Goal: Task Accomplishment & Management: Complete application form

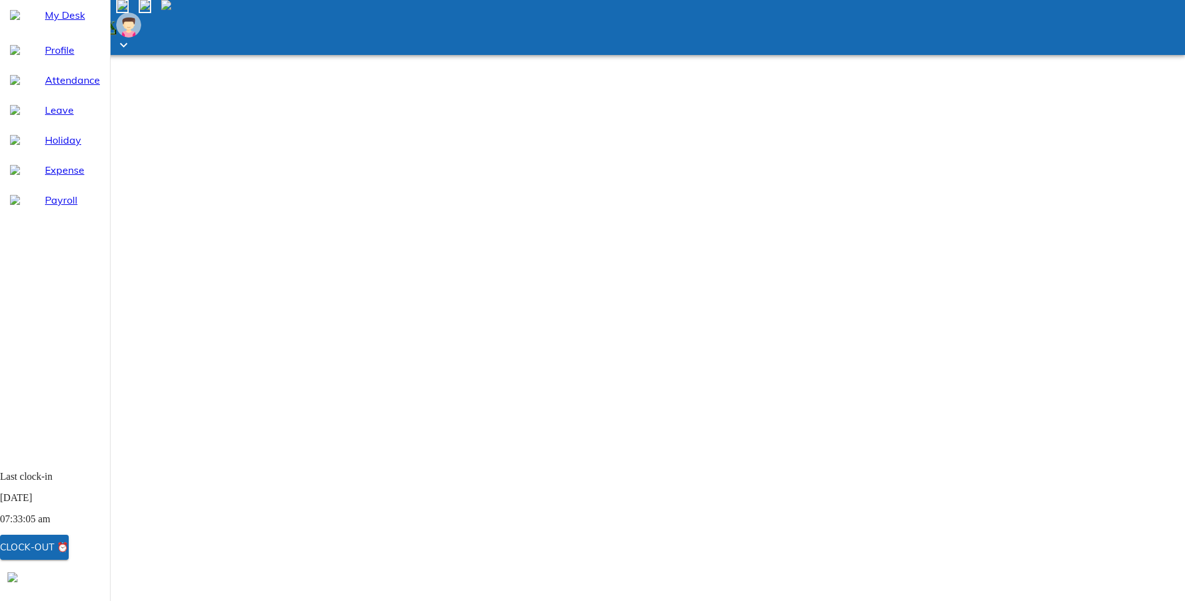
click at [45, 87] on span "Attendance" at bounding box center [72, 79] width 55 height 15
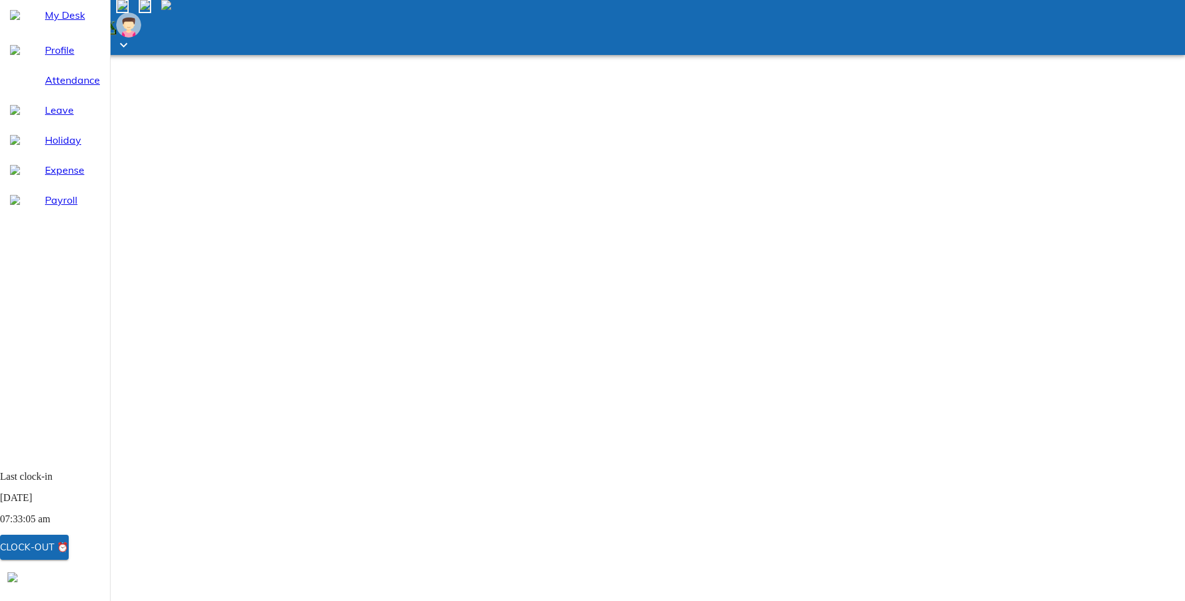
select select "9"
click at [45, 117] on span "Leave" at bounding box center [72, 109] width 55 height 15
select select "9"
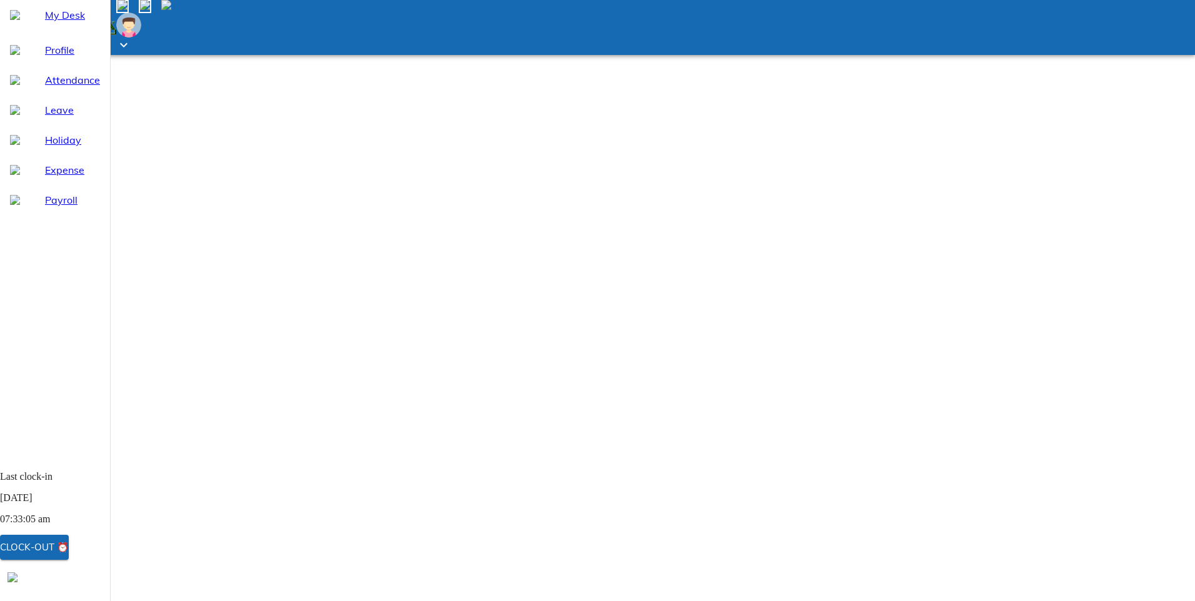
click at [49, 87] on span "Attendance" at bounding box center [72, 79] width 55 height 15
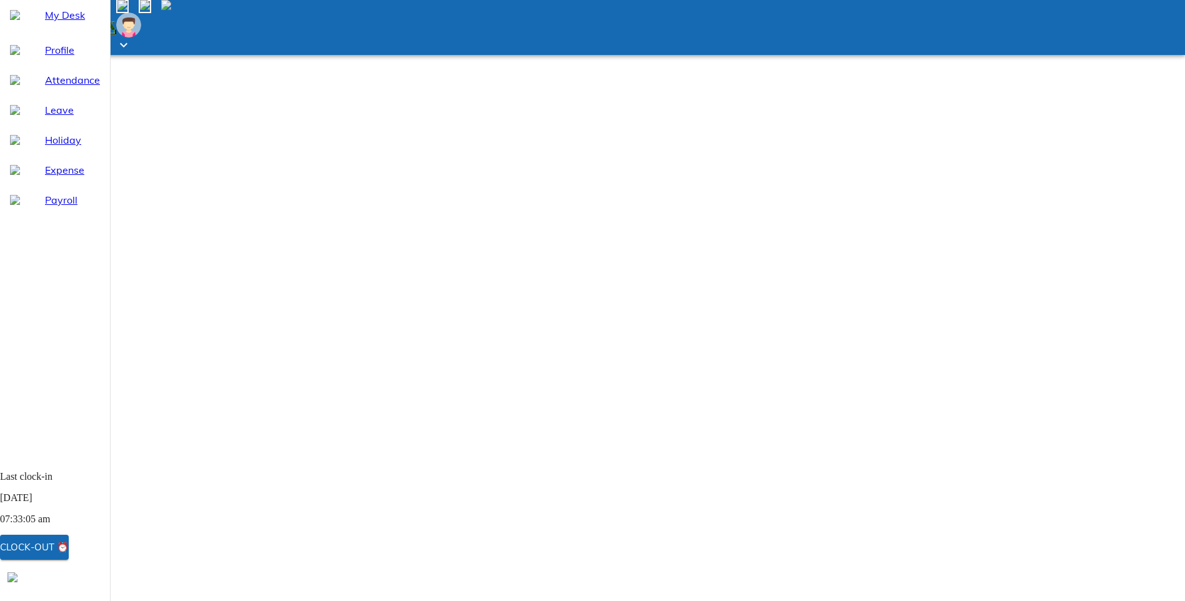
select select "9"
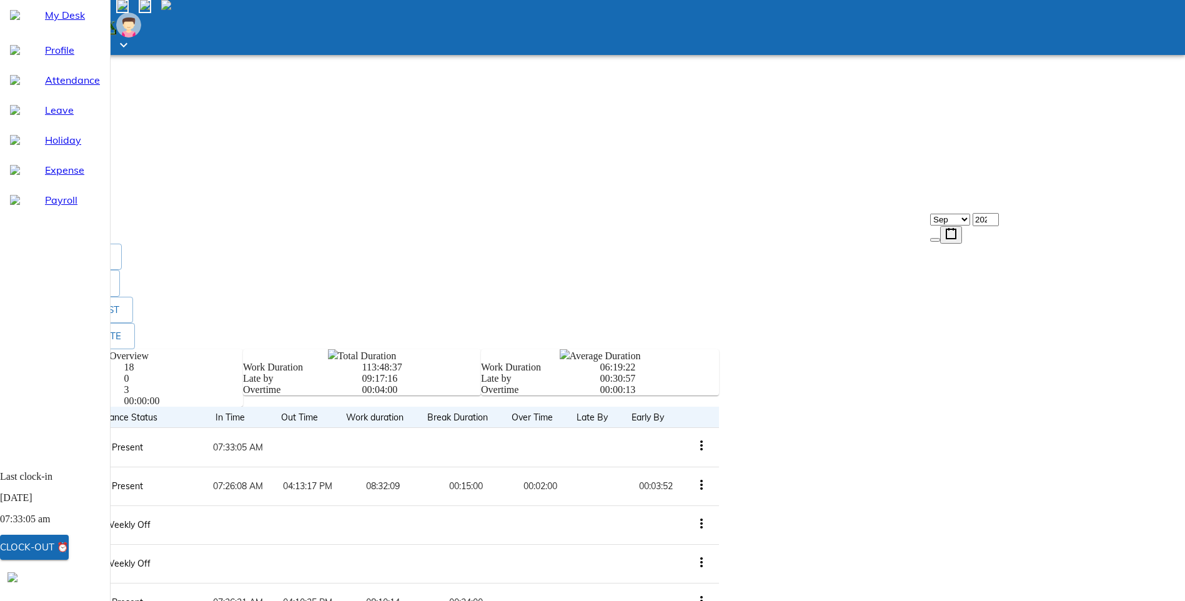
scroll to position [377, 0]
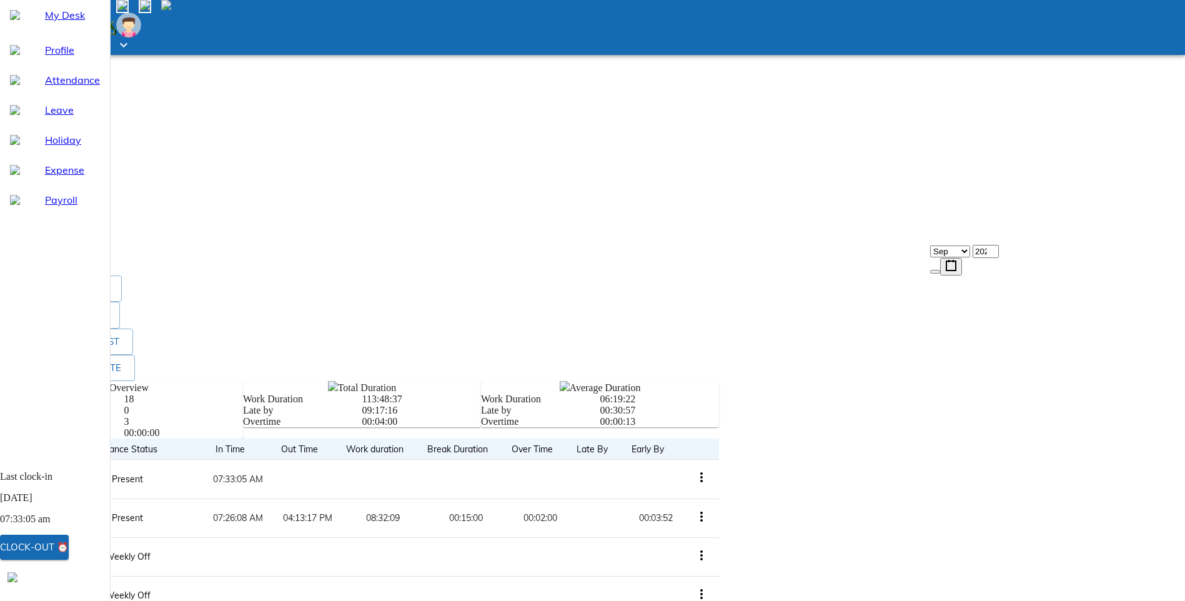
drag, startPoint x: 39, startPoint y: 141, endPoint x: 37, endPoint y: 154, distance: 13.3
click at [45, 117] on span "Leave" at bounding box center [72, 109] width 55 height 15
select select "9"
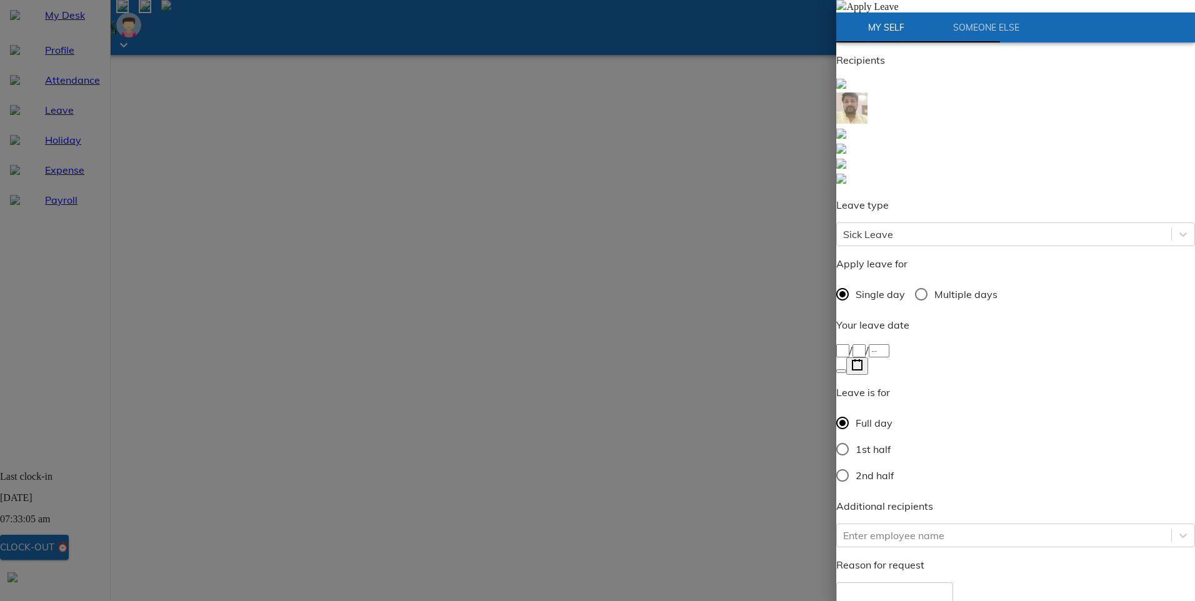
click at [863, 359] on icon "button" at bounding box center [857, 365] width 12 height 12
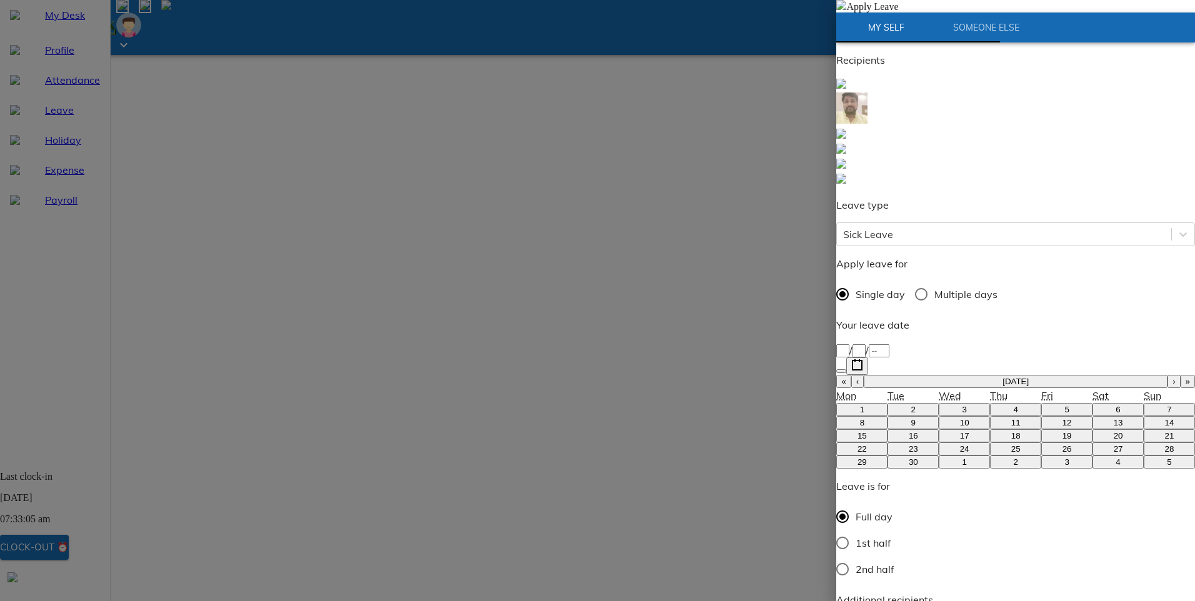
click at [908, 431] on abbr "16" at bounding box center [912, 435] width 9 height 9
type input "[DATE]"
type input "16"
type input "9"
type input "2025"
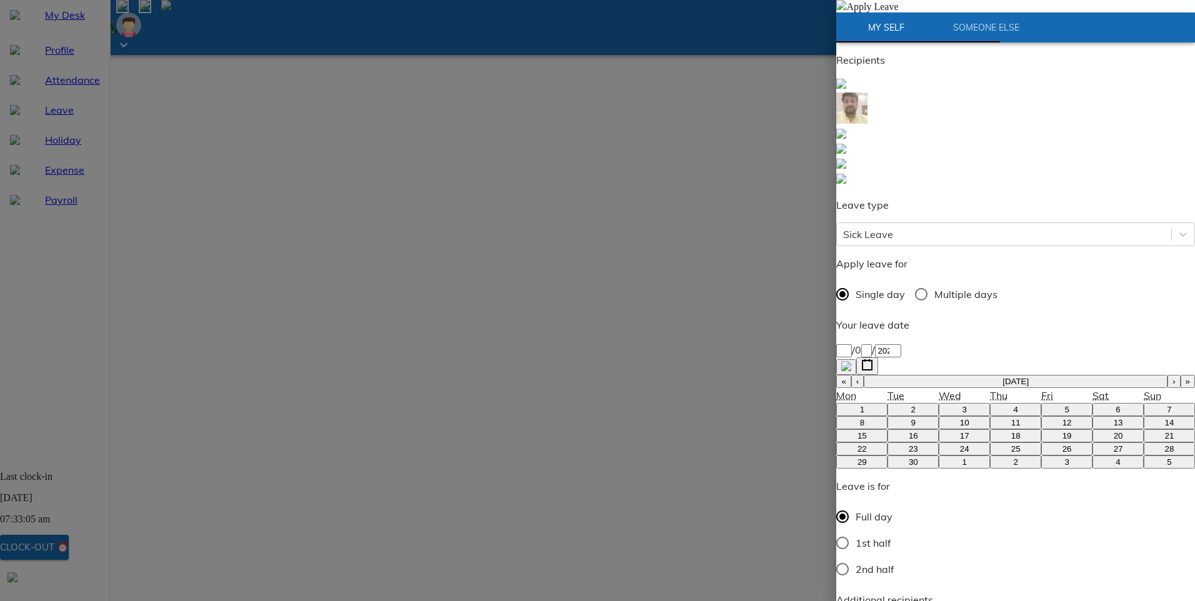
type input "ha"
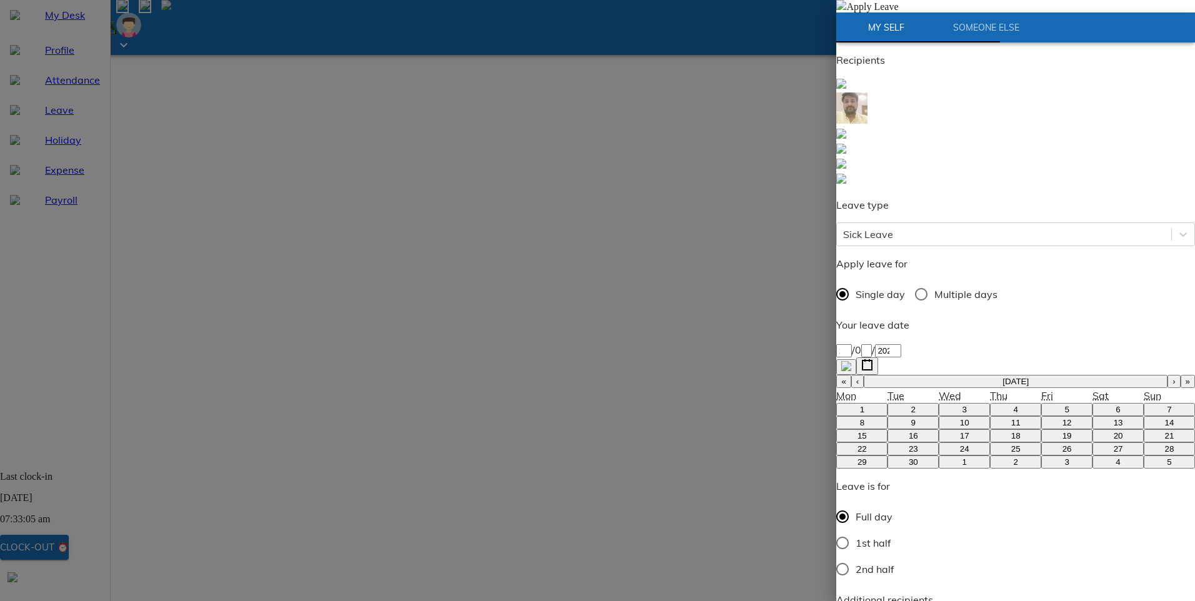
type textarea "f"
type textarea "x"
type textarea "fe"
type textarea "x"
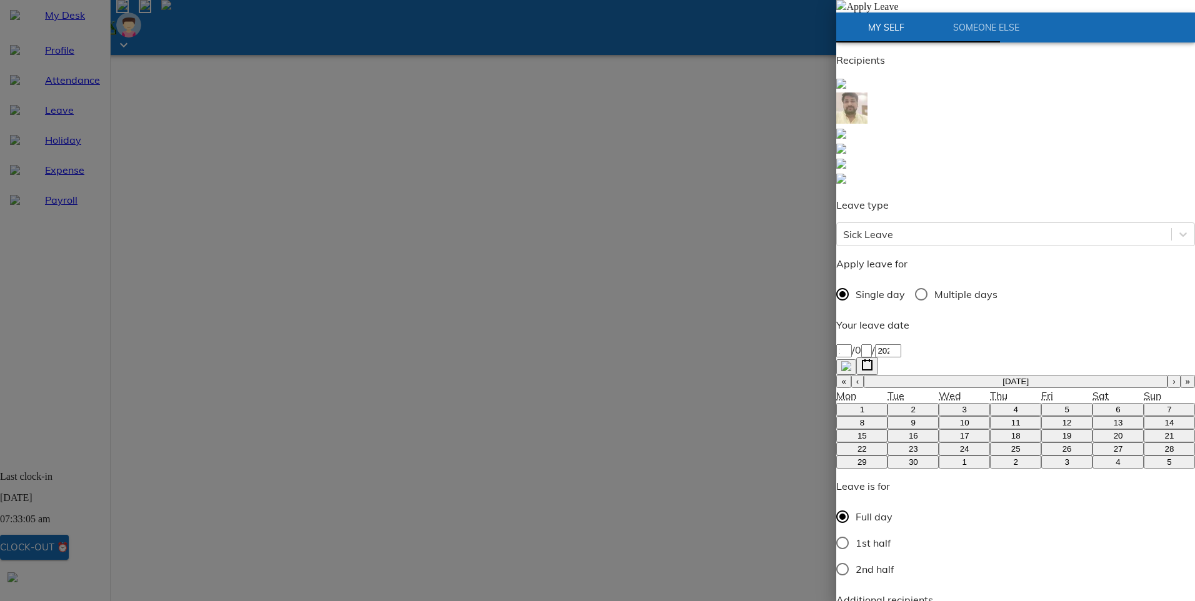
type textarea "fee"
type textarea "x"
type textarea "feel"
type textarea "x"
type textarea "feeli"
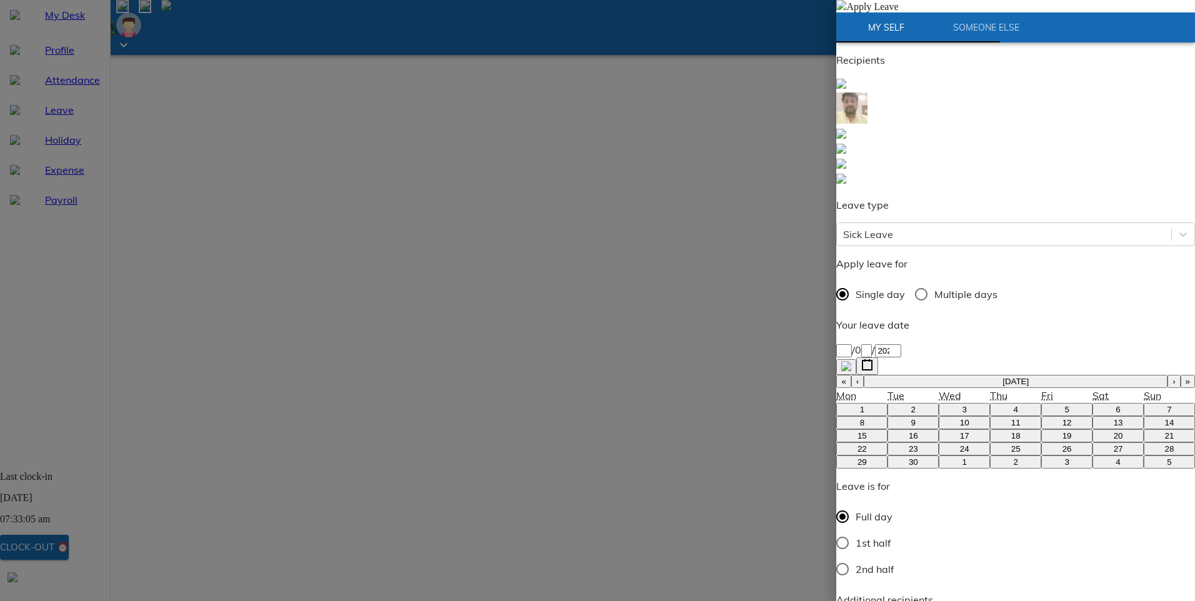
type textarea "x"
type textarea "feelin"
type textarea "x"
type textarea "feeling"
type textarea "x"
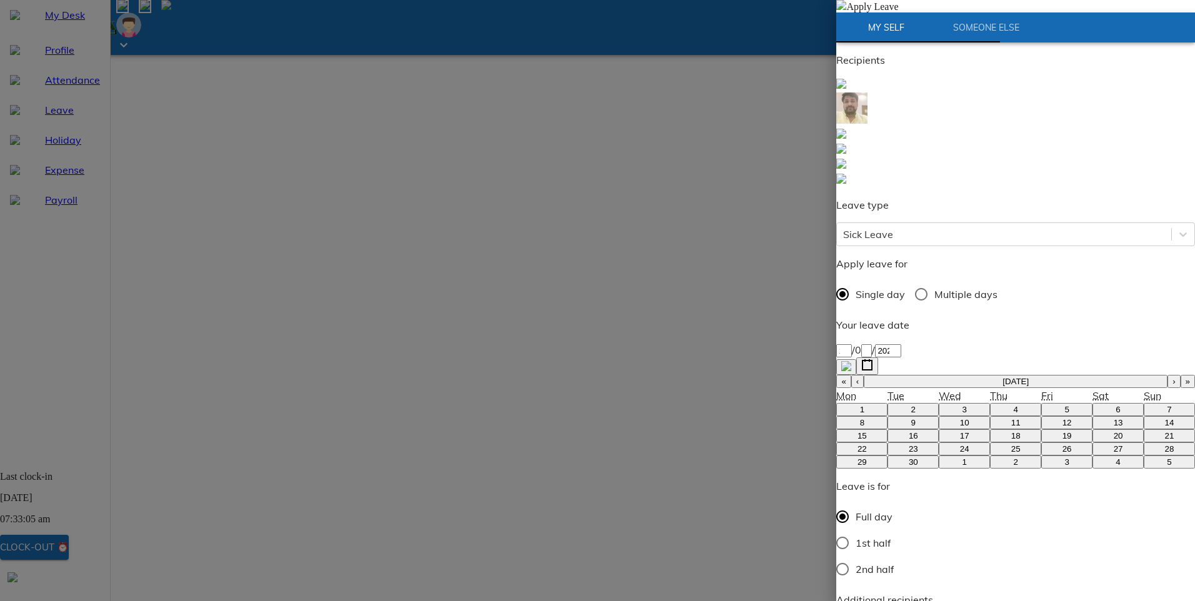
type textarea "feeling"
type textarea "x"
type textarea "feeling n"
type textarea "x"
type textarea "feeling no"
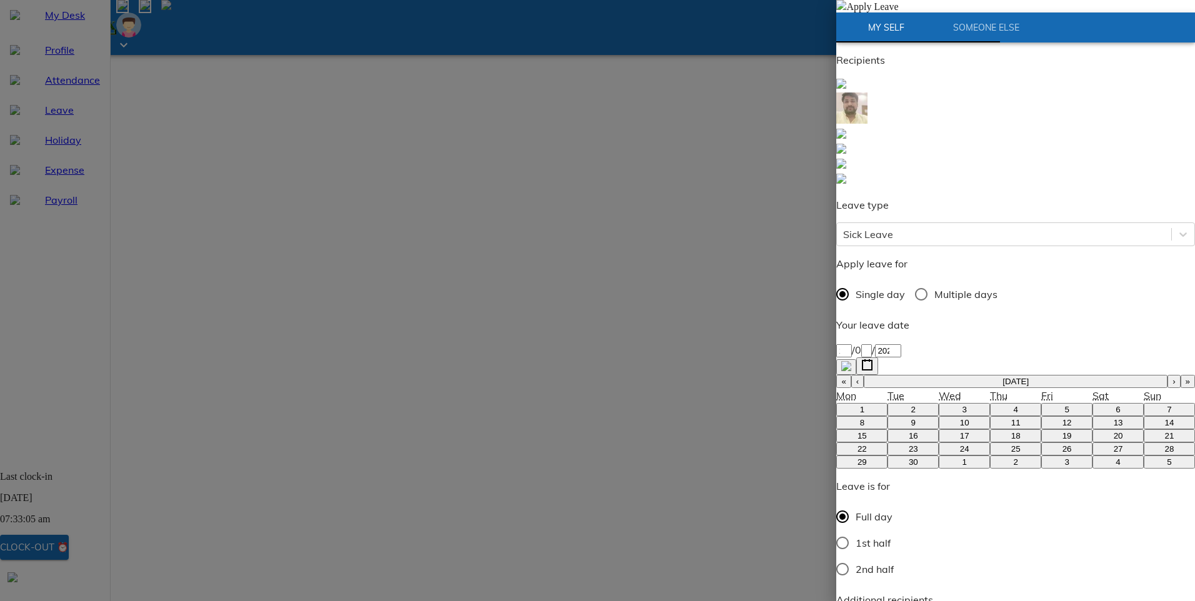
type textarea "x"
type textarea "feeling not"
type textarea "x"
type textarea "feeling not"
type textarea "x"
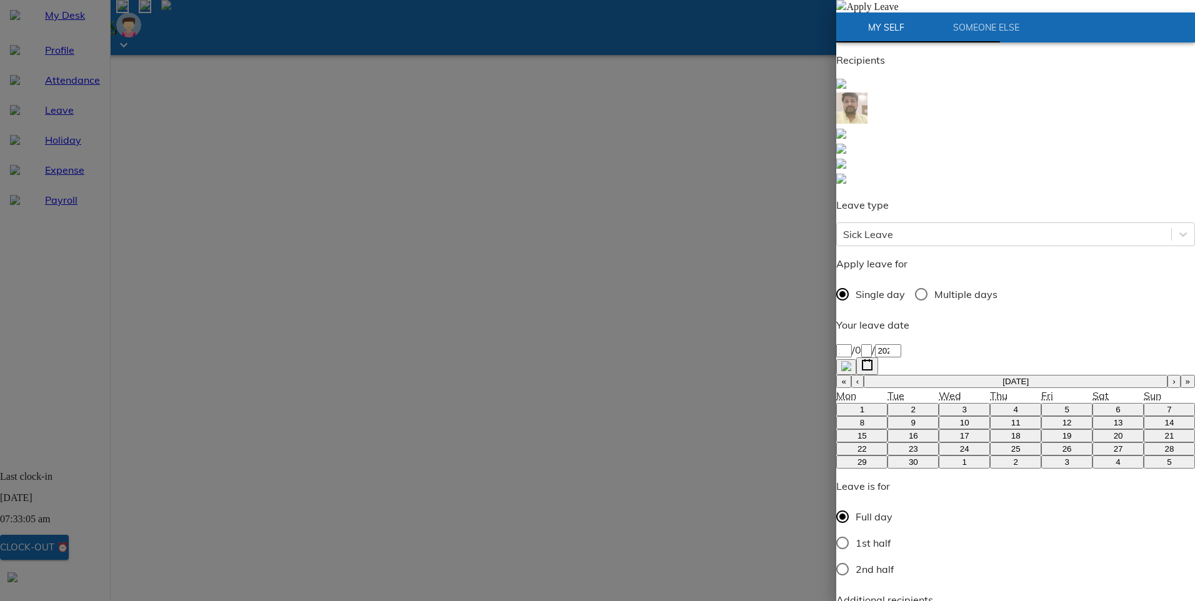
type textarea "feeling not w"
type textarea "x"
type textarea "feeling not we"
type textarea "x"
type textarea "feeling not wel"
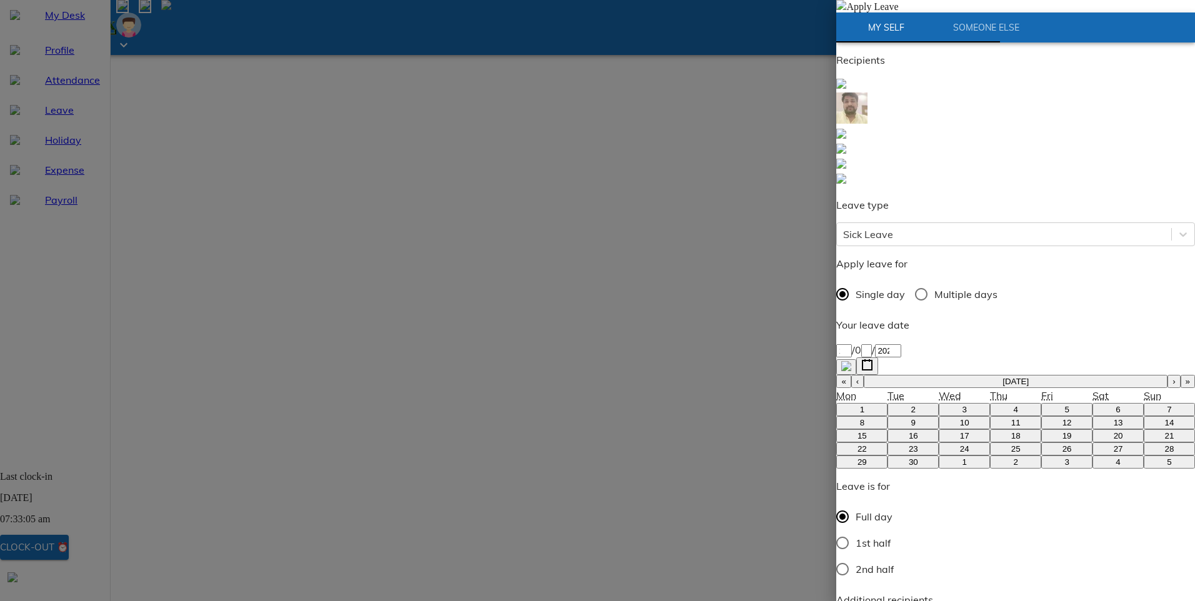
type textarea "x"
type textarea "feeling not well"
type textarea "x"
type textarea "feeling not well"
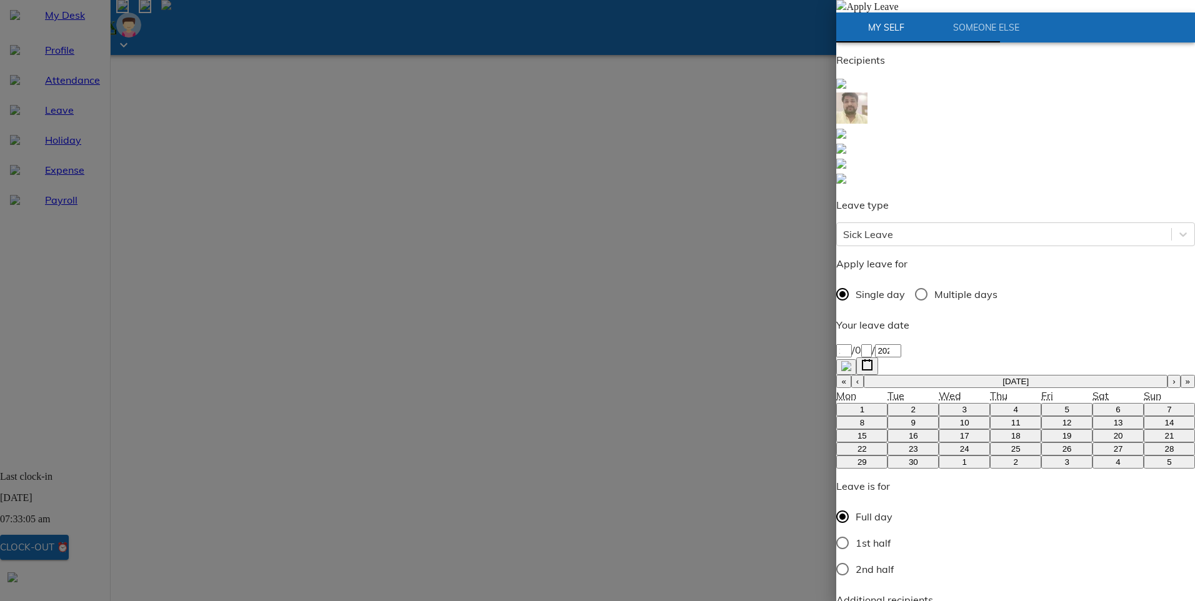
type textarea "x"
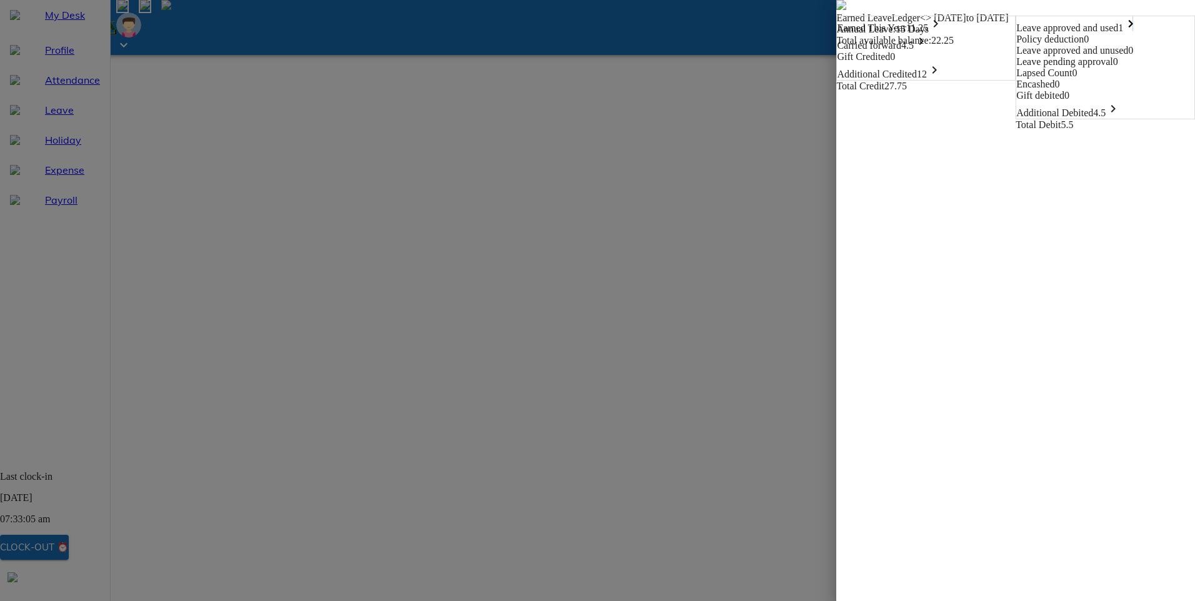
click at [1138, 31] on icon "keyboard_arrow_right" at bounding box center [1130, 23] width 15 height 15
click at [1138, 31] on icon "keyboard_arrow_down" at bounding box center [1130, 23] width 15 height 15
click at [836, 10] on img at bounding box center [841, 5] width 10 height 10
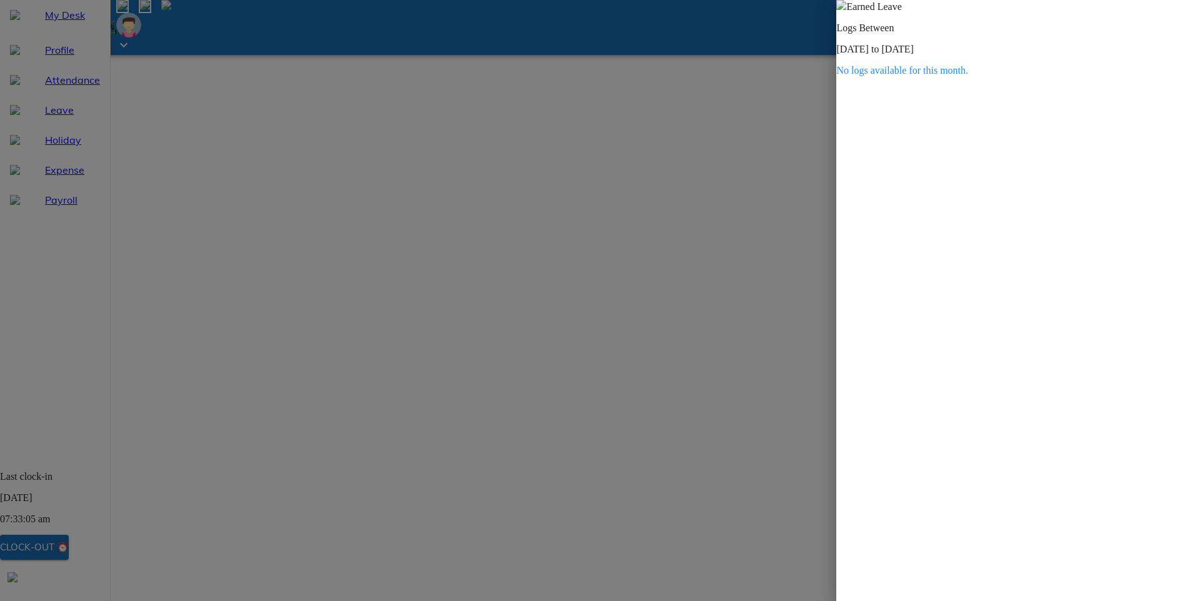
click at [846, 10] on img at bounding box center [841, 5] width 10 height 10
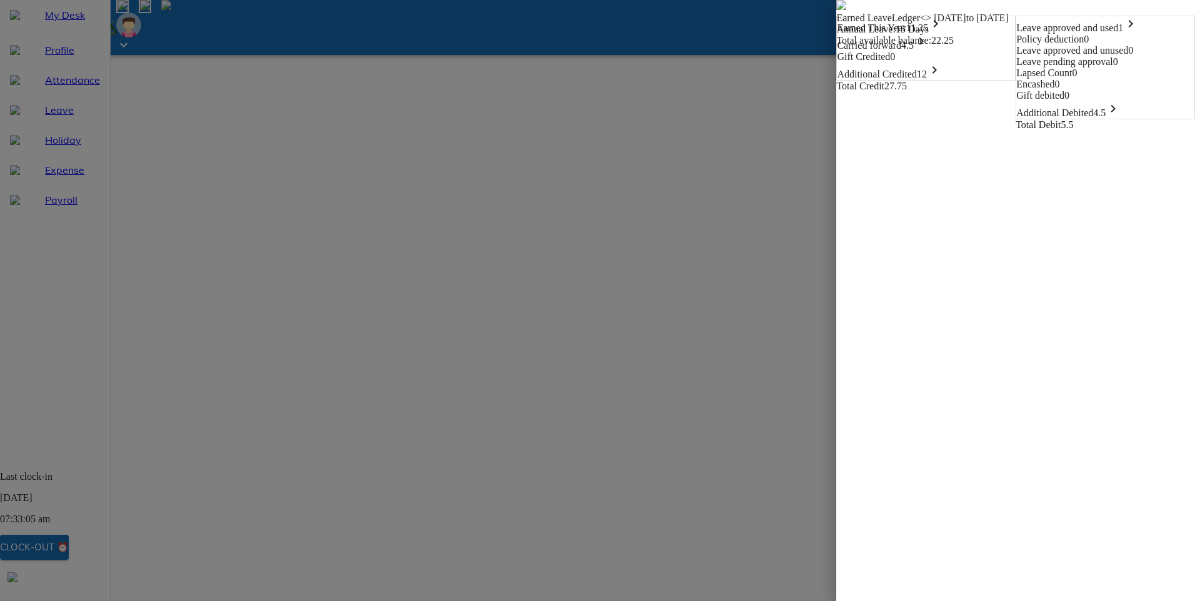
click at [836, 10] on img at bounding box center [841, 5] width 10 height 10
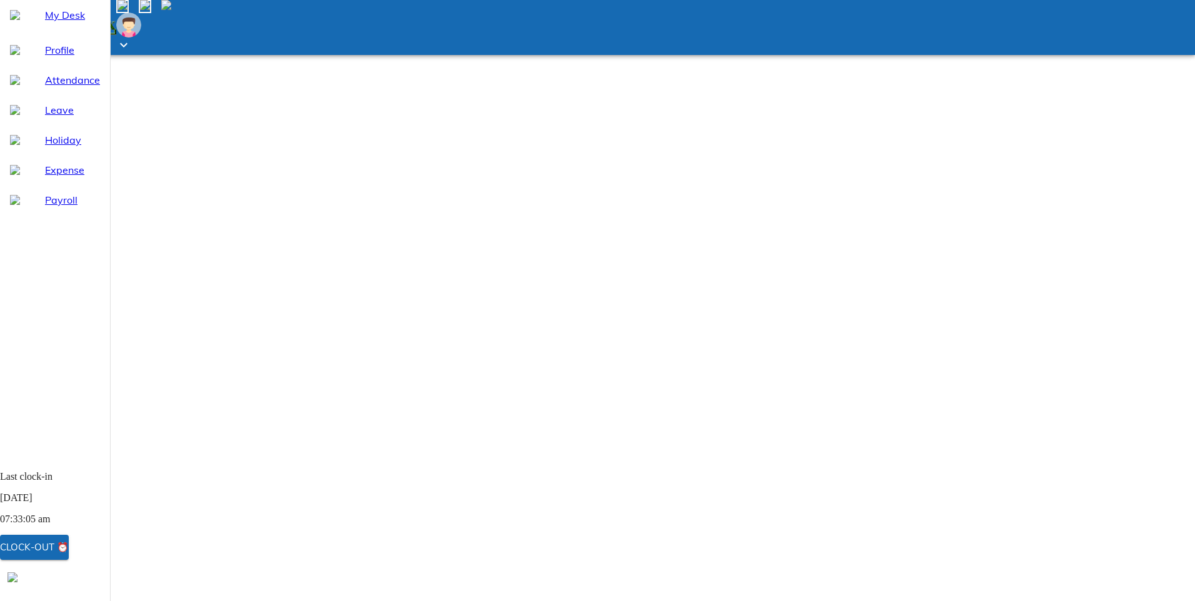
click at [49, 87] on span "Attendance" at bounding box center [72, 79] width 55 height 15
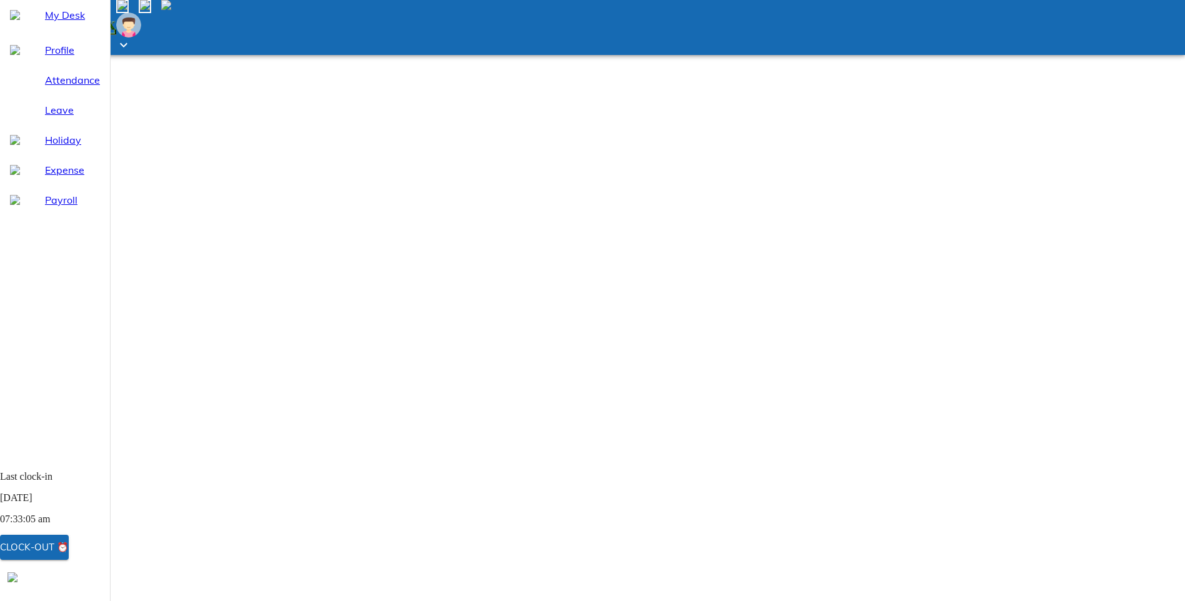
select select "9"
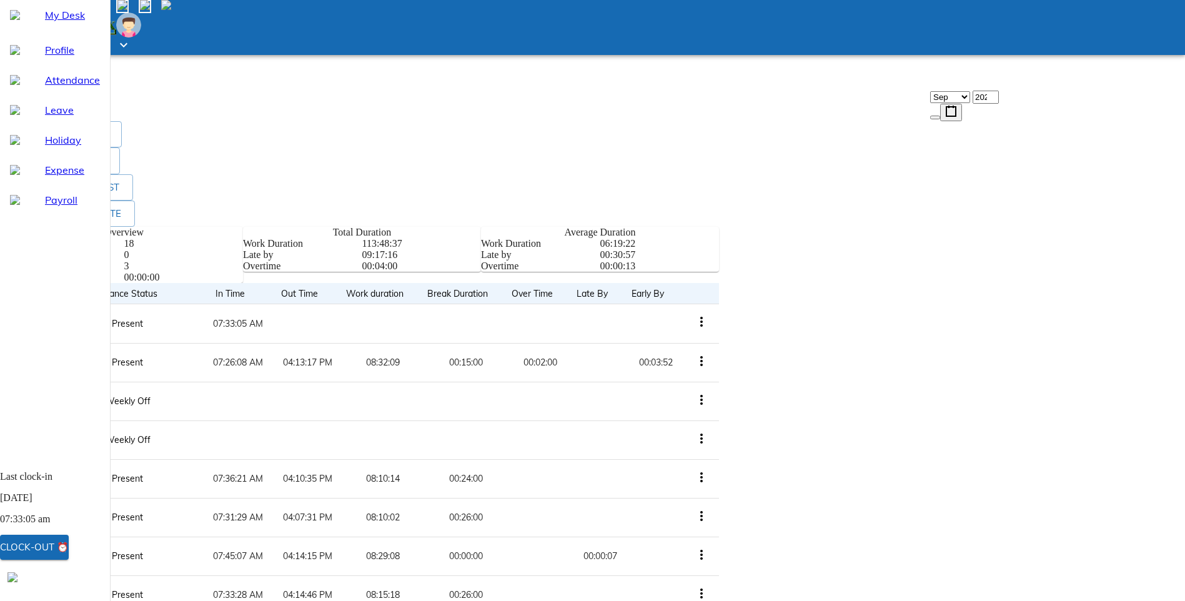
scroll to position [562, 0]
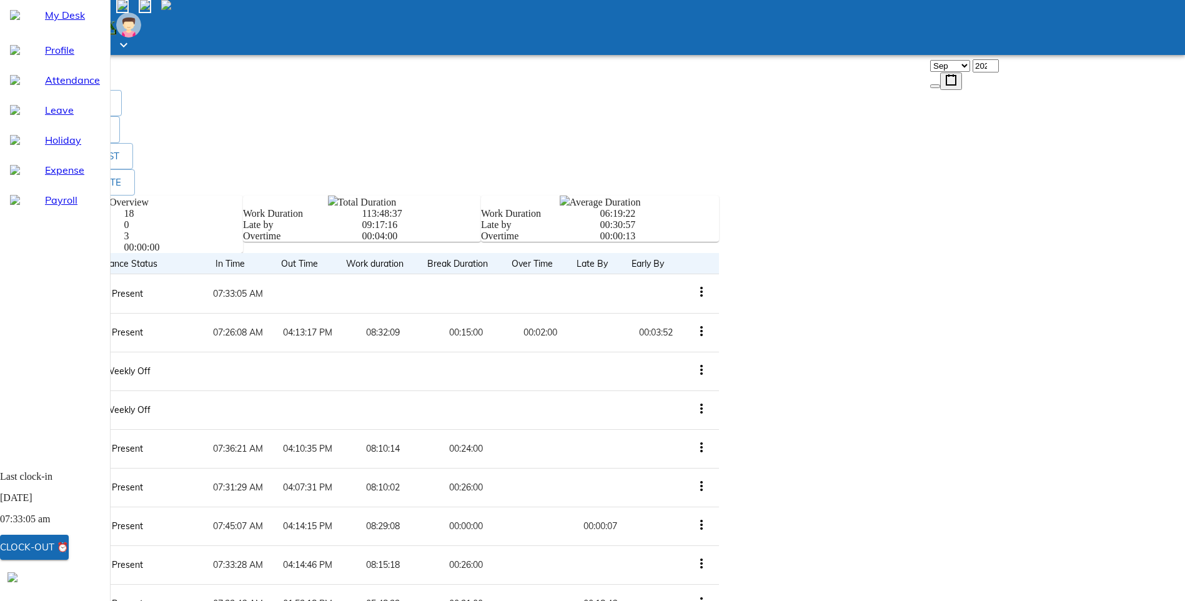
click at [53, 117] on span "Leave" at bounding box center [72, 109] width 55 height 15
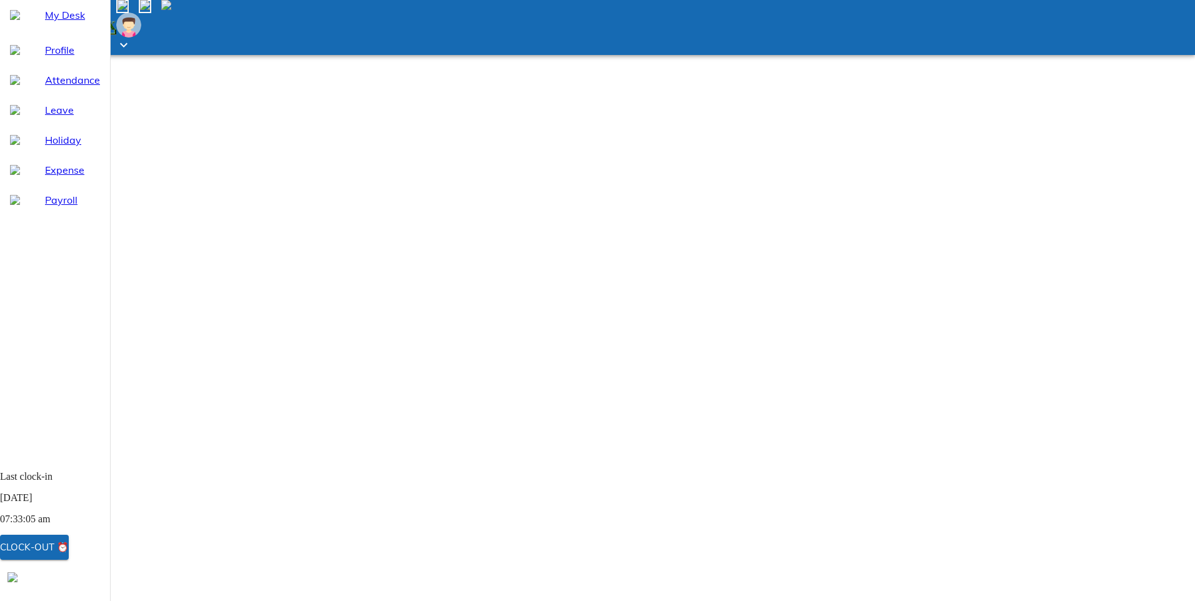
select select "9"
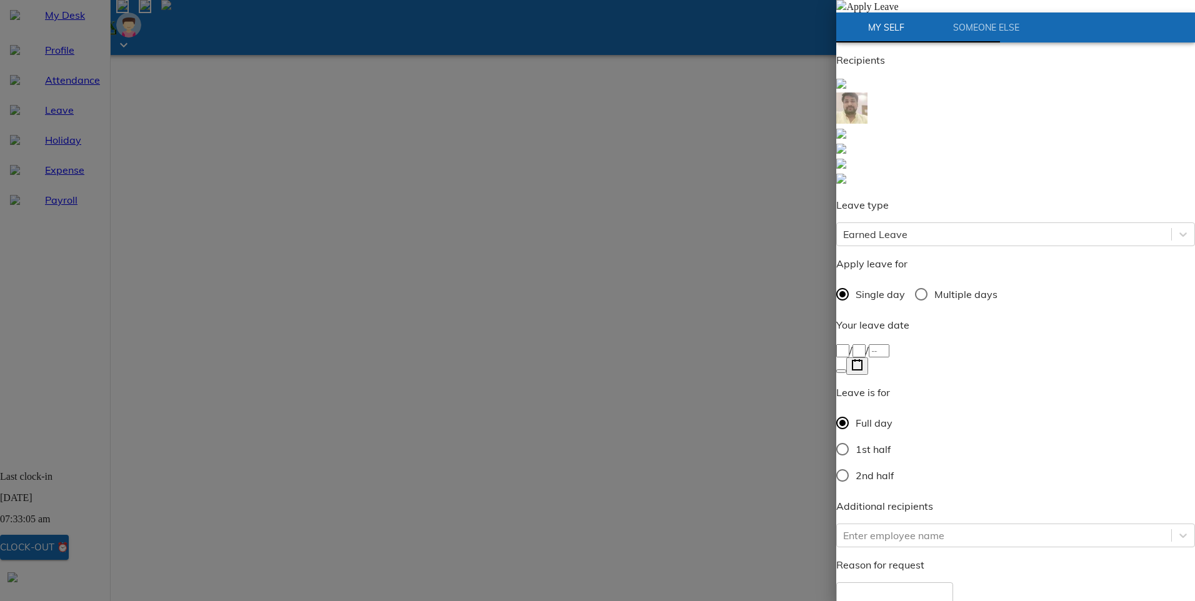
click at [918, 342] on div "/ /" at bounding box center [1015, 349] width 359 height 15
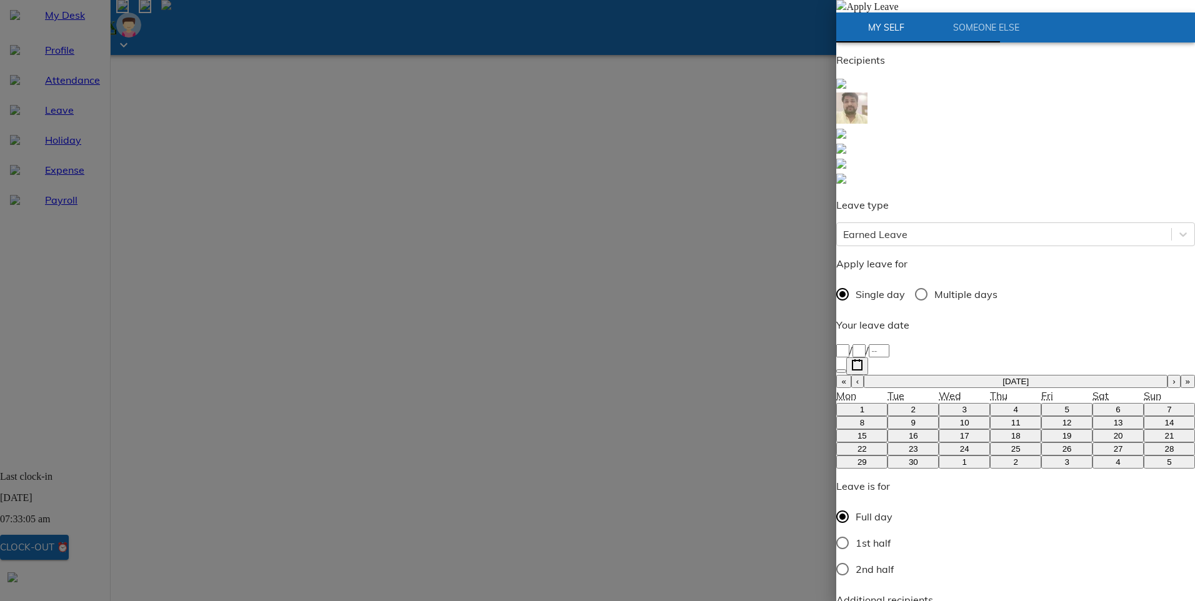
click at [860, 418] on abbr "8" at bounding box center [862, 422] width 4 height 9
type input "[DATE]"
type input "8"
type input "9"
type input "2025"
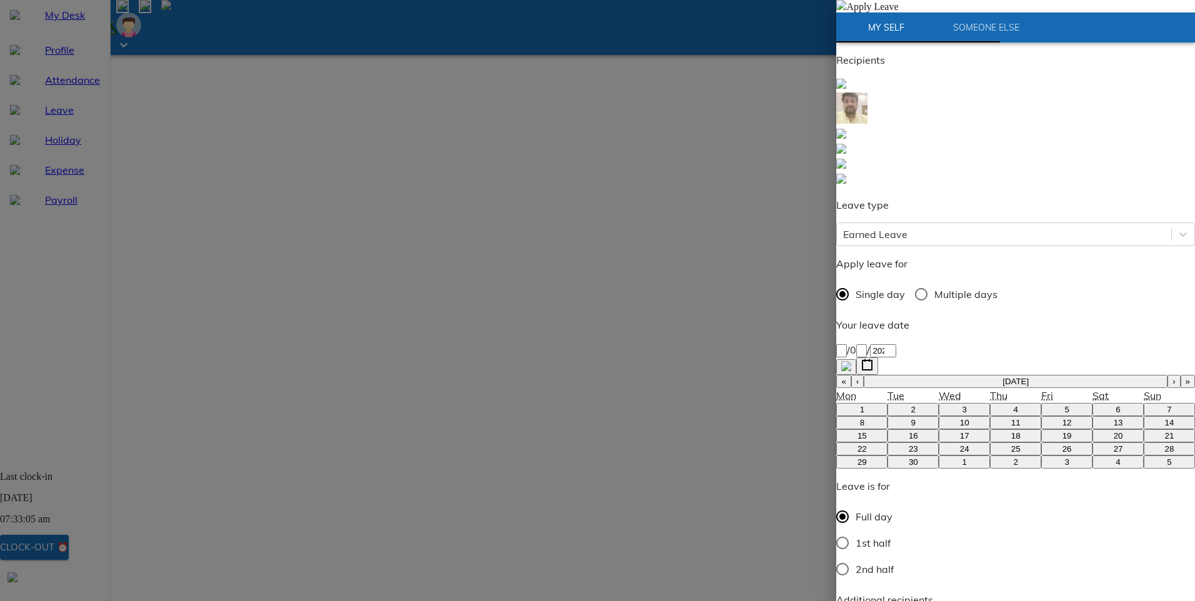
type input "har"
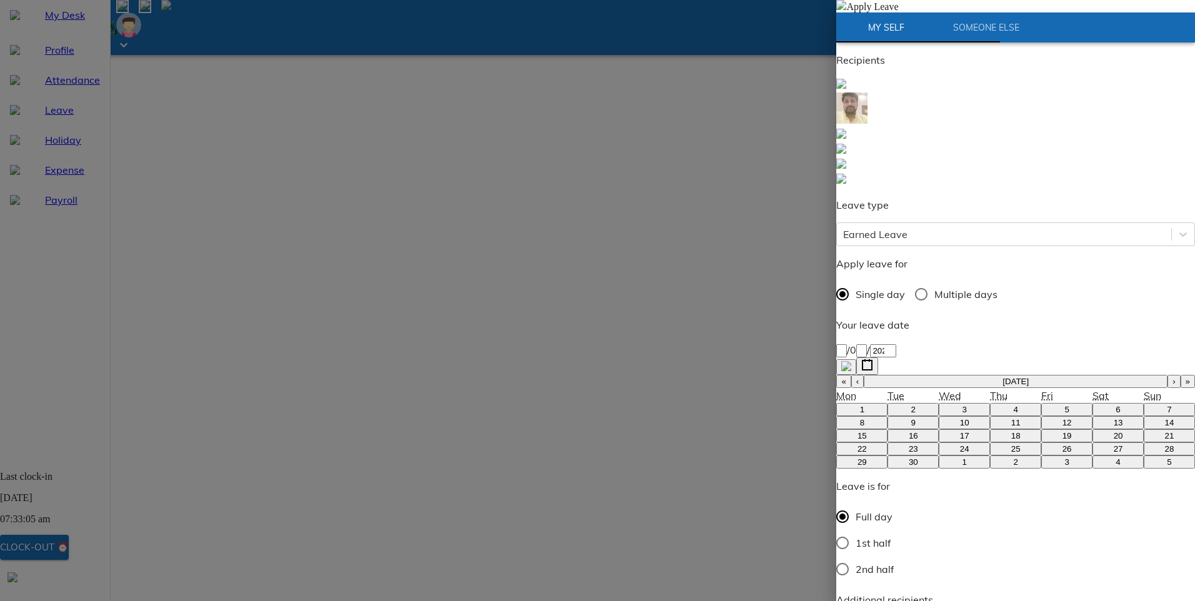
type textarea "H"
type textarea "x"
type textarea "Ha"
type textarea "x"
type textarea "Hav"
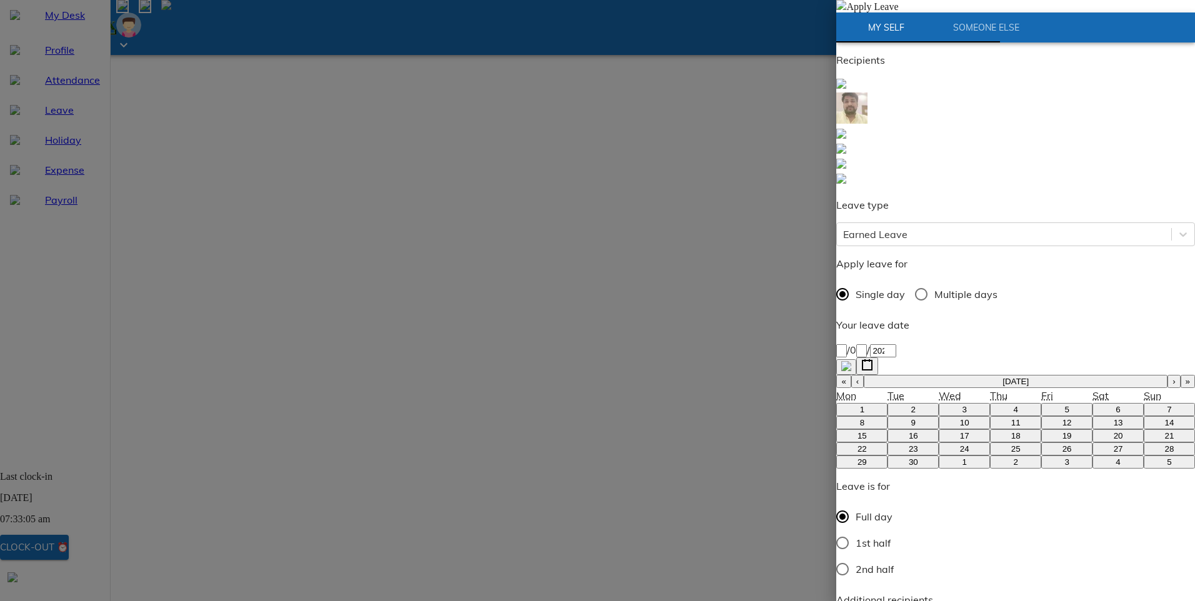
type textarea "x"
type textarea "[PERSON_NAME]"
type textarea "x"
type textarea "Havin"
type textarea "x"
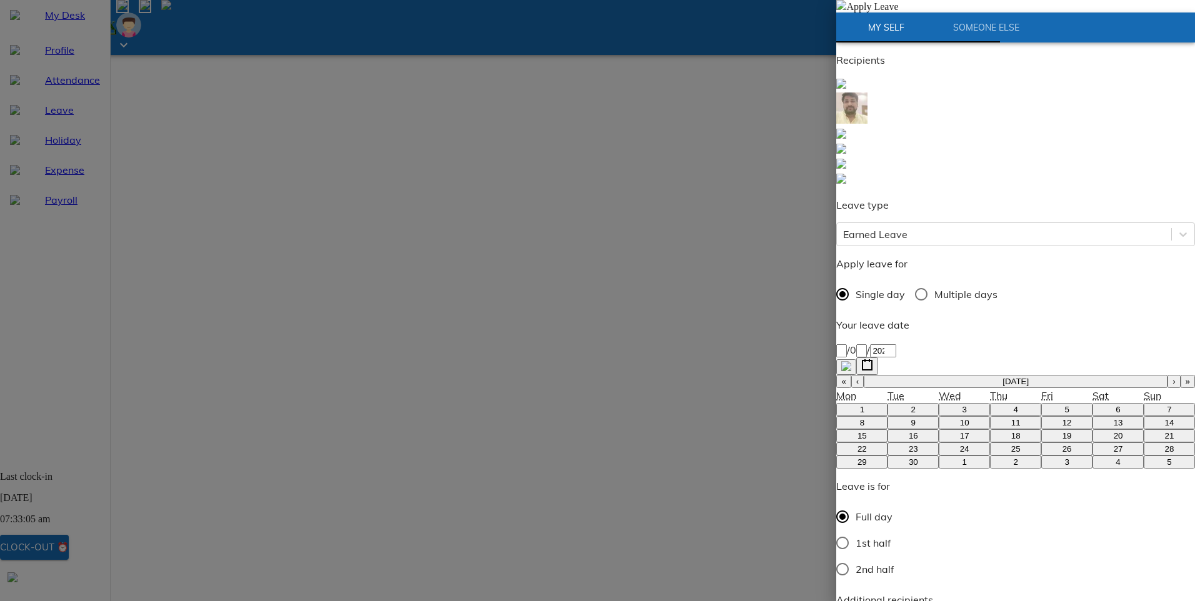
type textarea "Having"
type textarea "x"
type textarea "Having"
type textarea "x"
type textarea "Having s"
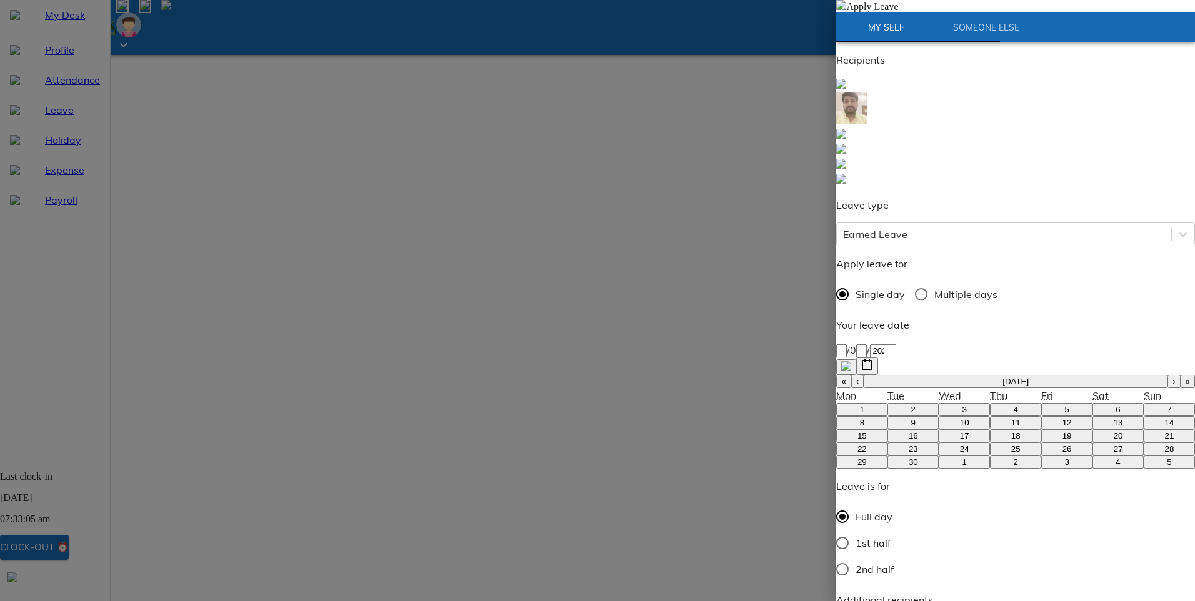
type textarea "x"
type textarea "Having so"
type textarea "x"
type textarea "Having som"
type textarea "x"
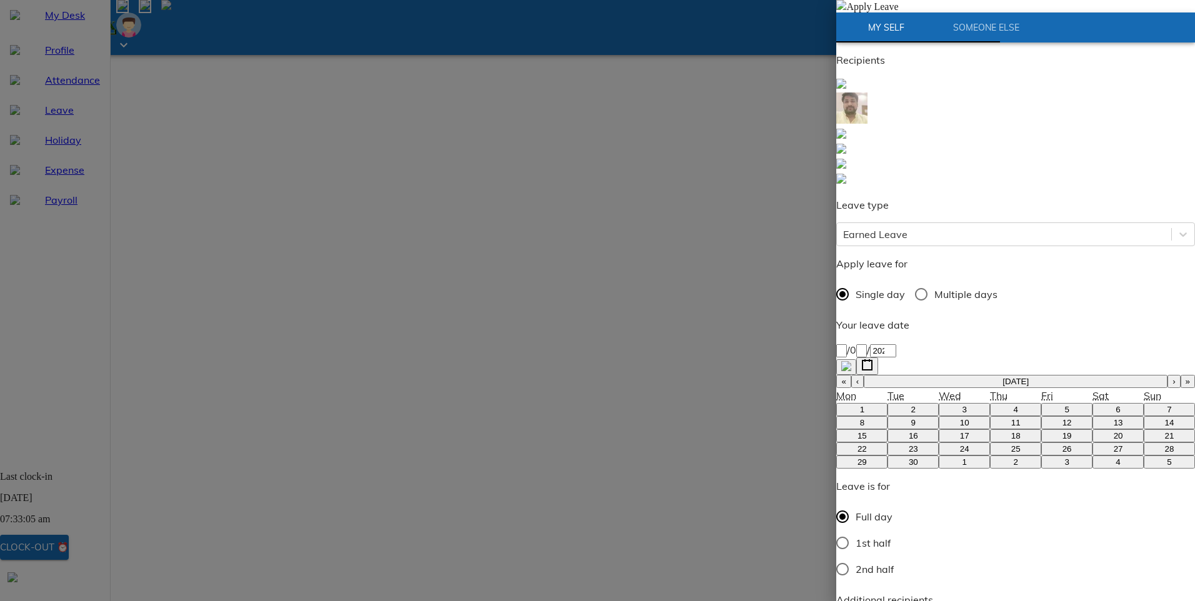
type textarea "Having some"
type textarea "x"
type textarea "Having some"
type textarea "x"
type textarea "Having some u"
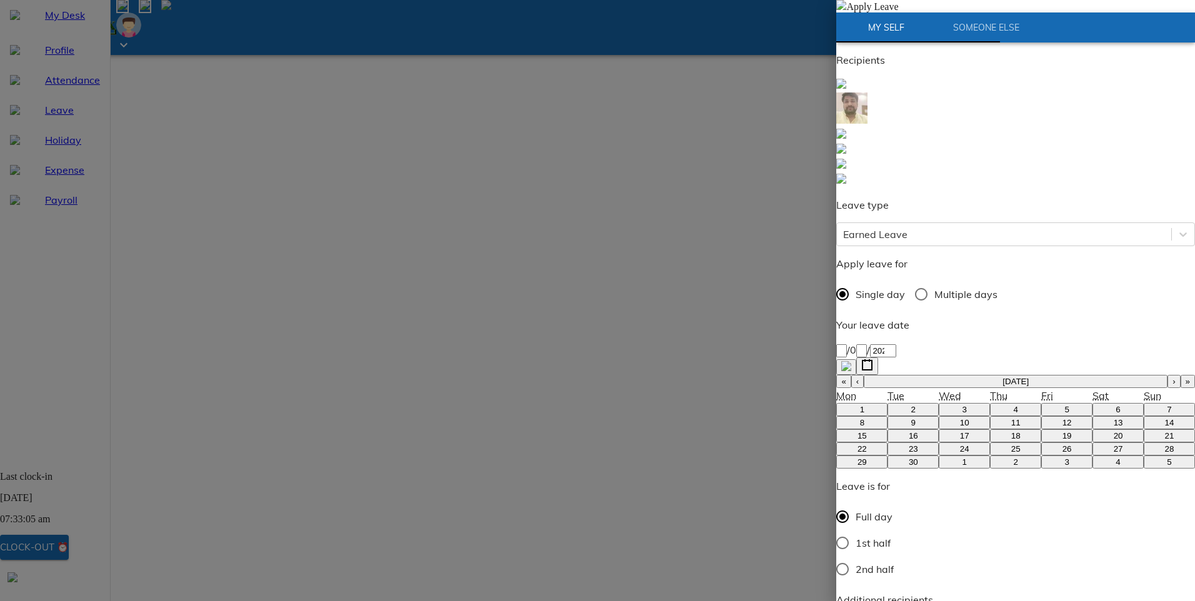
type textarea "x"
type textarea "Having some ur"
type textarea "x"
type textarea "Having some urg"
type textarea "x"
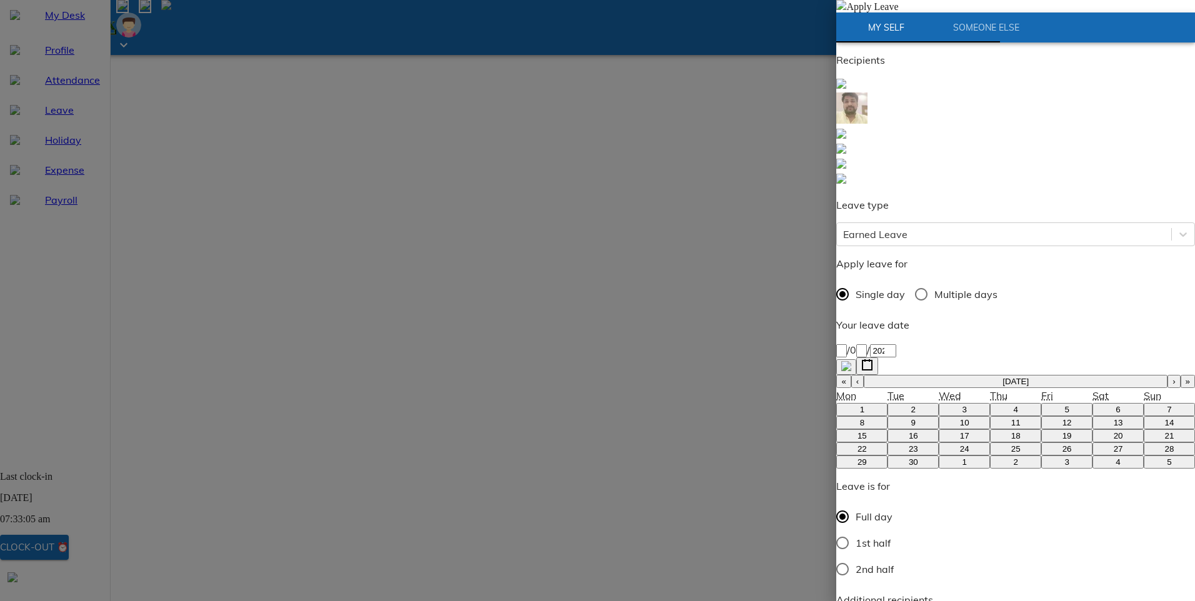
type textarea "Having some urge"
type textarea "x"
type textarea "Having some urgen"
type textarea "x"
type textarea "Having some urgent"
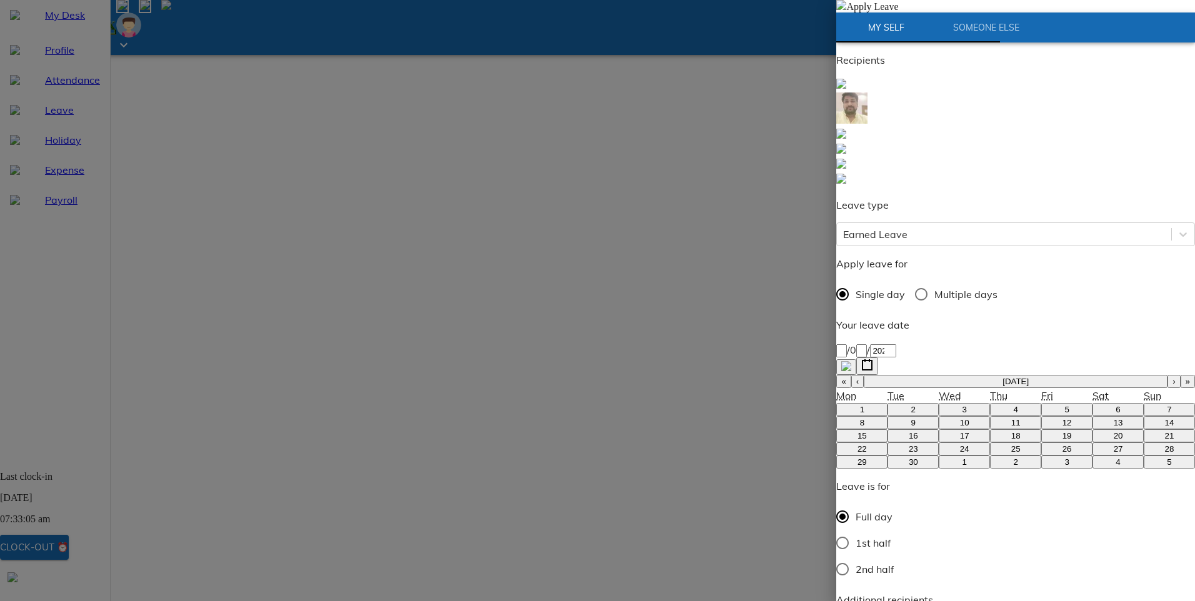
type textarea "x"
type textarea "Having some urgent"
type textarea "x"
type textarea "Having some urgent w"
type textarea "x"
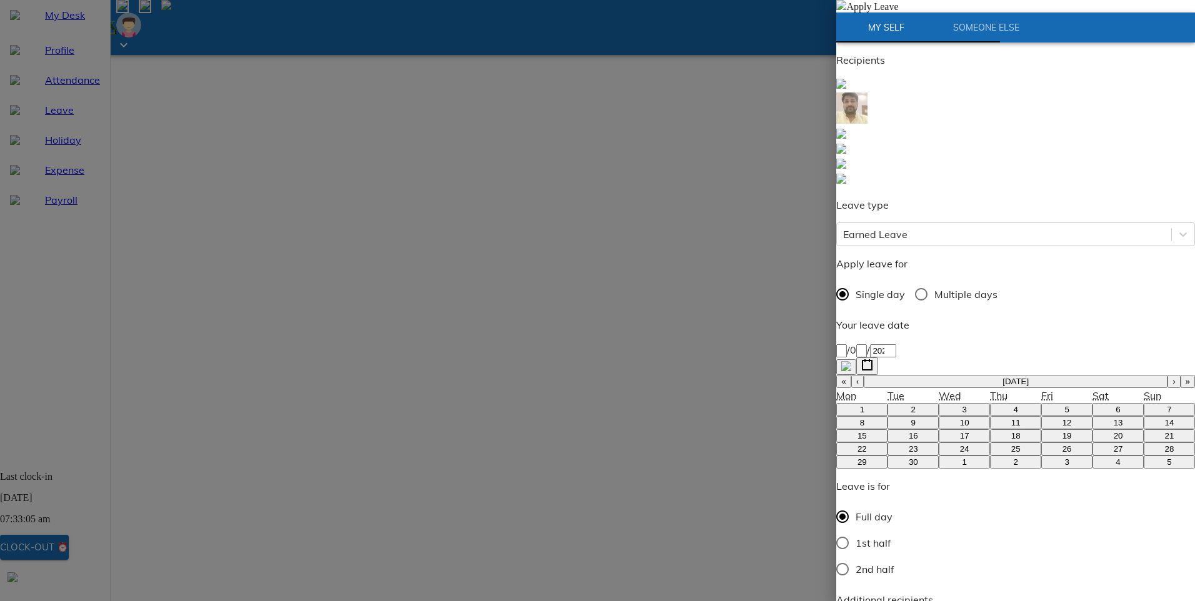
type textarea "Having some urgent wo"
type textarea "x"
type textarea "Having some urgent wor"
type textarea "x"
type textarea "Having some urgent work"
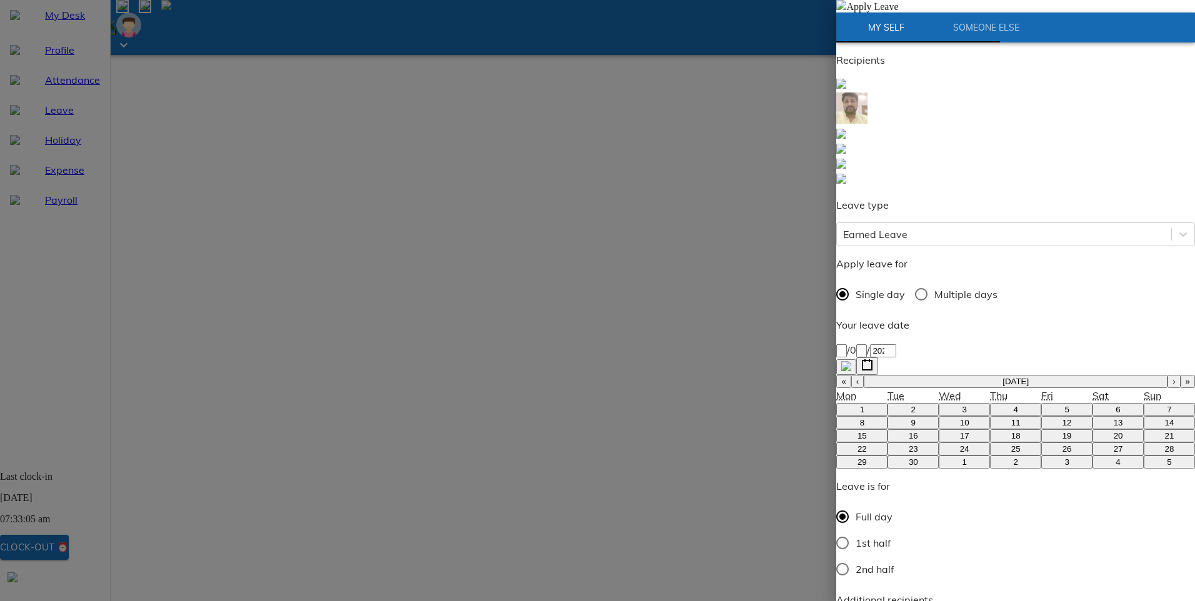
type textarea "x"
type textarea "Having some urgent work"
click at [846, 10] on img at bounding box center [841, 5] width 10 height 10
type textarea "x"
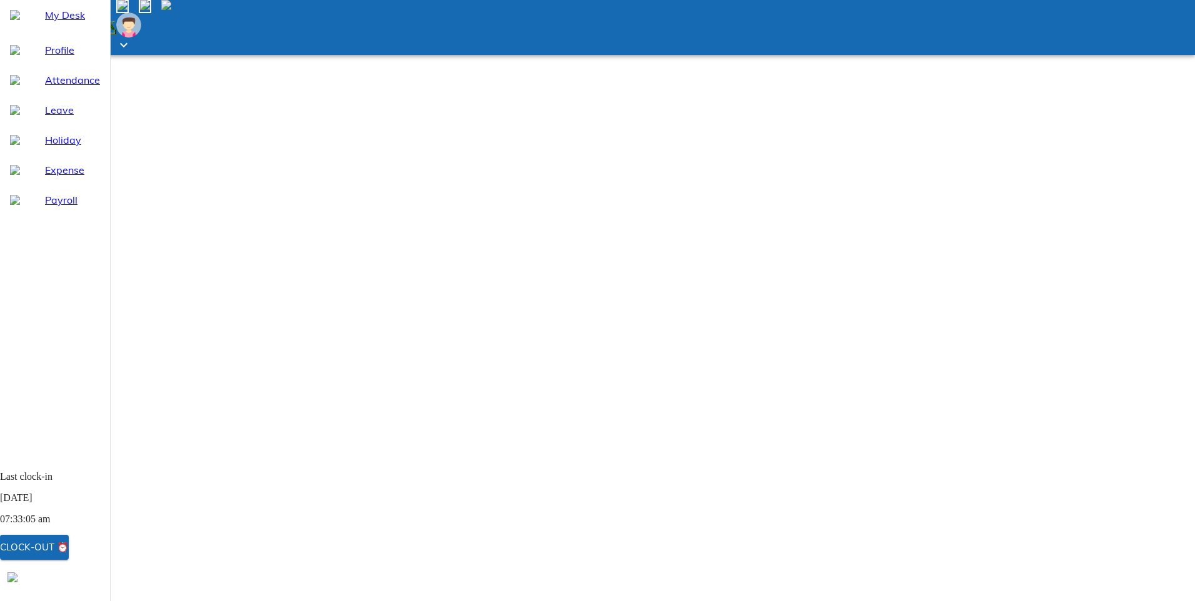
click at [578, 520] on html "Going mobile and on the go? Get our dedicated app! My Desk Profile Attendance L…" at bounding box center [597, 473] width 1195 height 947
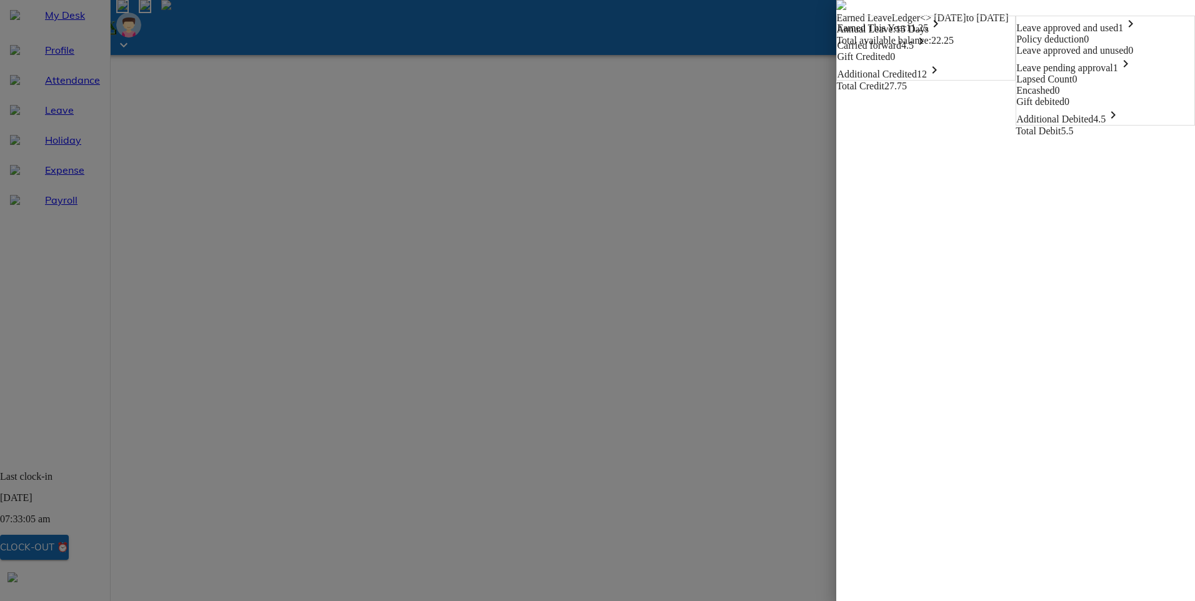
click at [1133, 71] on icon "keyboard_arrow_right" at bounding box center [1125, 63] width 15 height 15
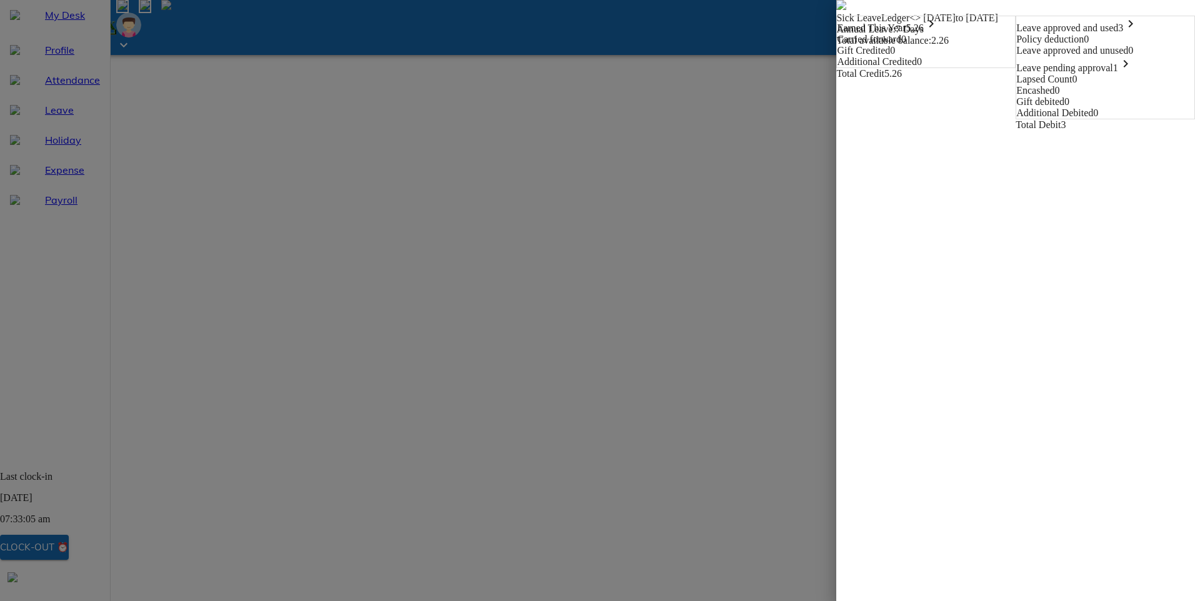
click at [1133, 71] on icon "keyboard_arrow_right" at bounding box center [1125, 63] width 15 height 15
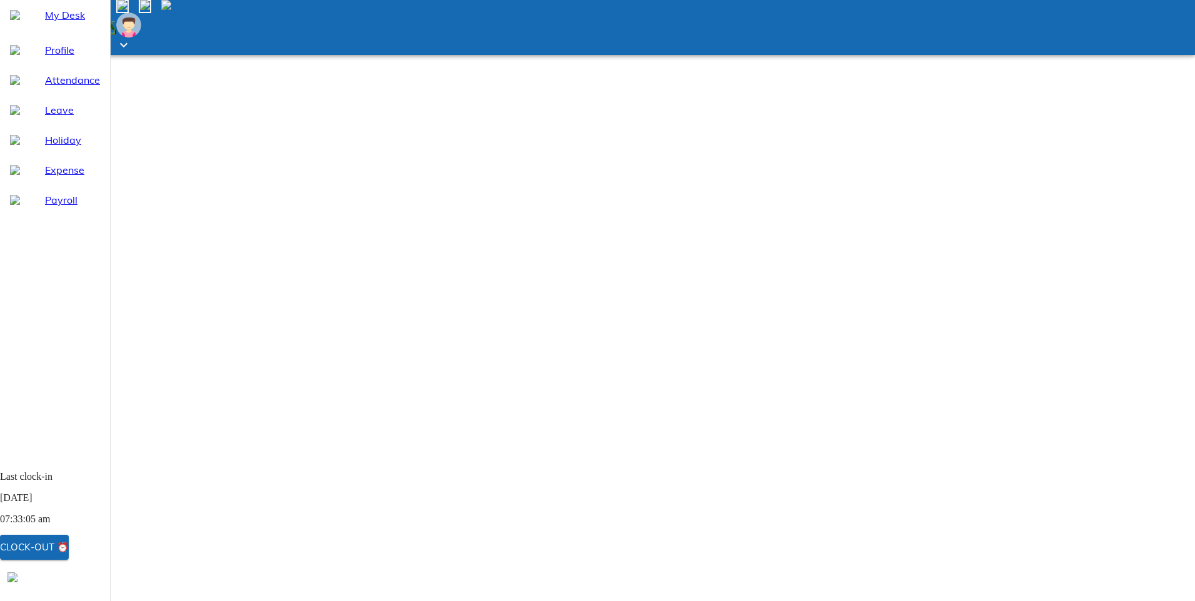
click at [45, 87] on span "Attendance" at bounding box center [72, 79] width 55 height 15
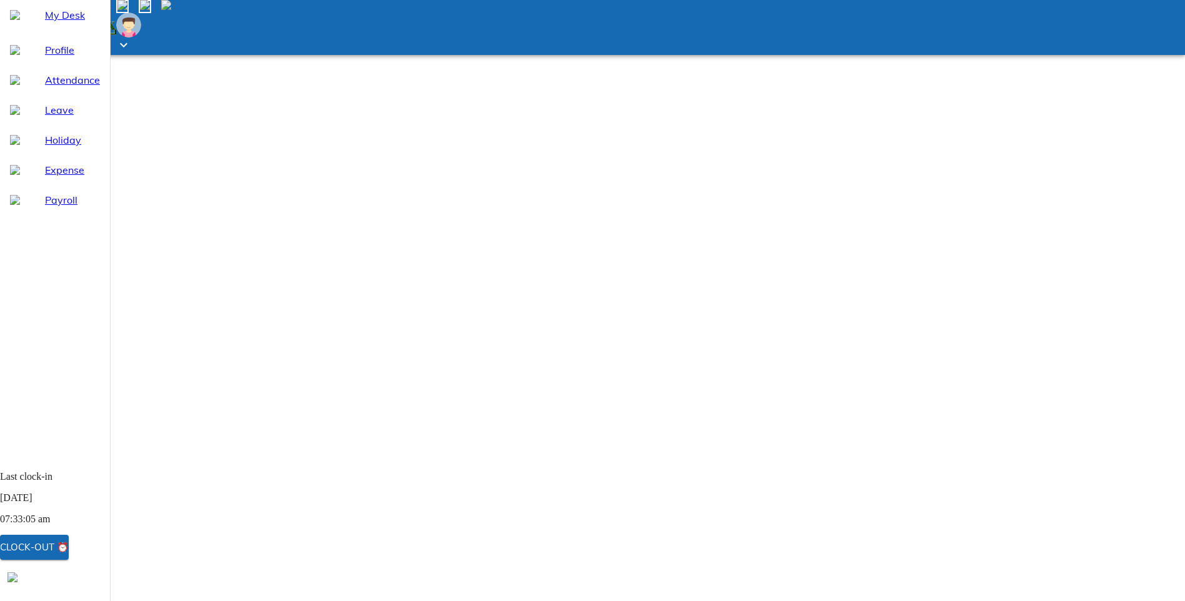
select select "9"
